Goal: Obtain resource: Obtain resource

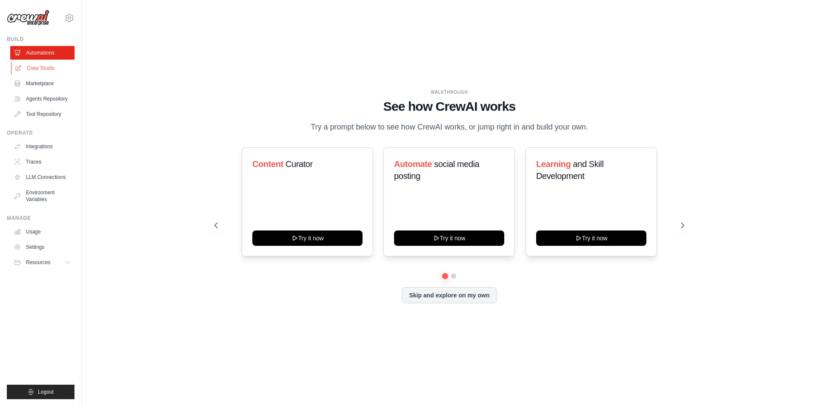
click at [44, 68] on link "Crew Studio" at bounding box center [43, 68] width 64 height 14
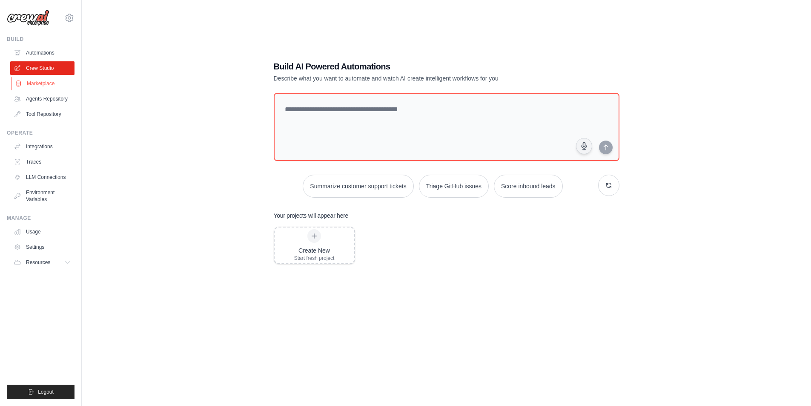
click at [58, 86] on link "Marketplace" at bounding box center [43, 84] width 64 height 14
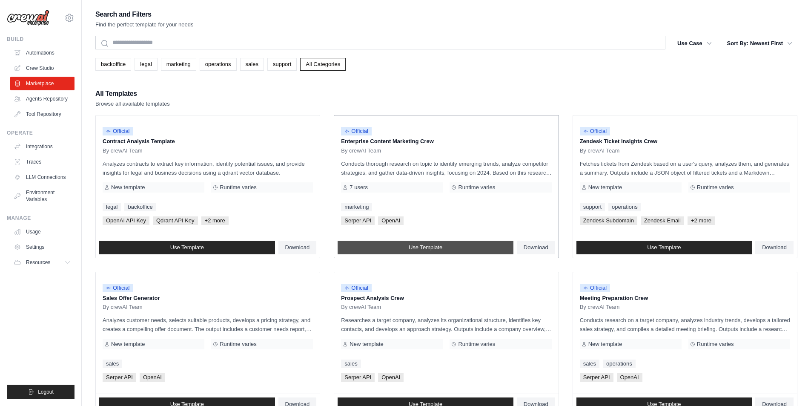
click at [371, 249] on link "Use Template" at bounding box center [426, 248] width 176 height 14
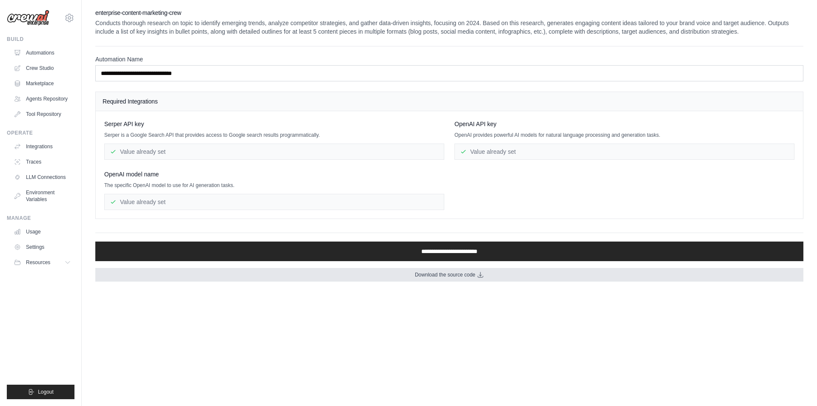
click at [359, 270] on link "Download the source code" at bounding box center [449, 275] width 708 height 14
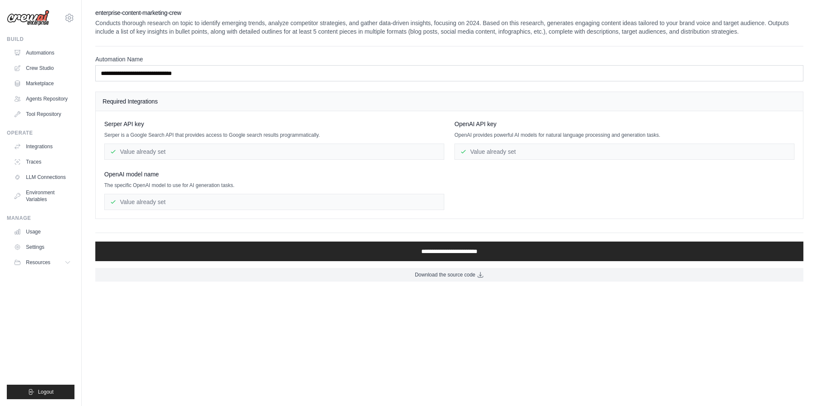
click at [305, 318] on body "[EMAIL_ADDRESS][DOMAIN_NAME] Settings Build Automations Crew Studio GitHub" at bounding box center [408, 203] width 817 height 406
